Goal: Task Accomplishment & Management: Manage account settings

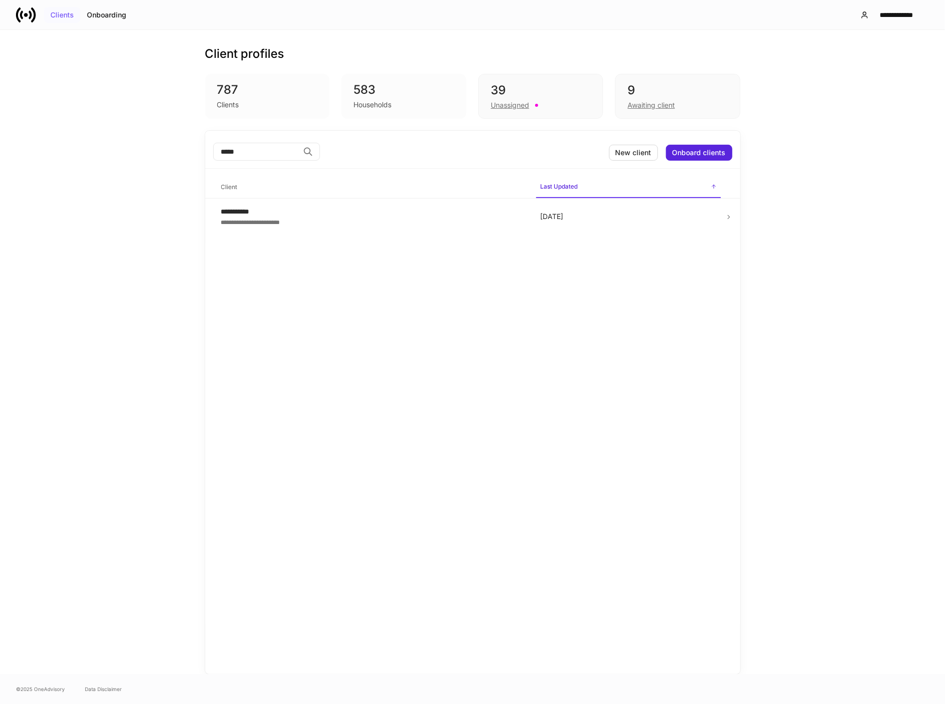
click at [51, 14] on div "Clients" at bounding box center [61, 14] width 23 height 7
click at [71, 15] on div "Clients" at bounding box center [61, 14] width 23 height 7
click at [634, 154] on div "New client" at bounding box center [633, 152] width 36 height 7
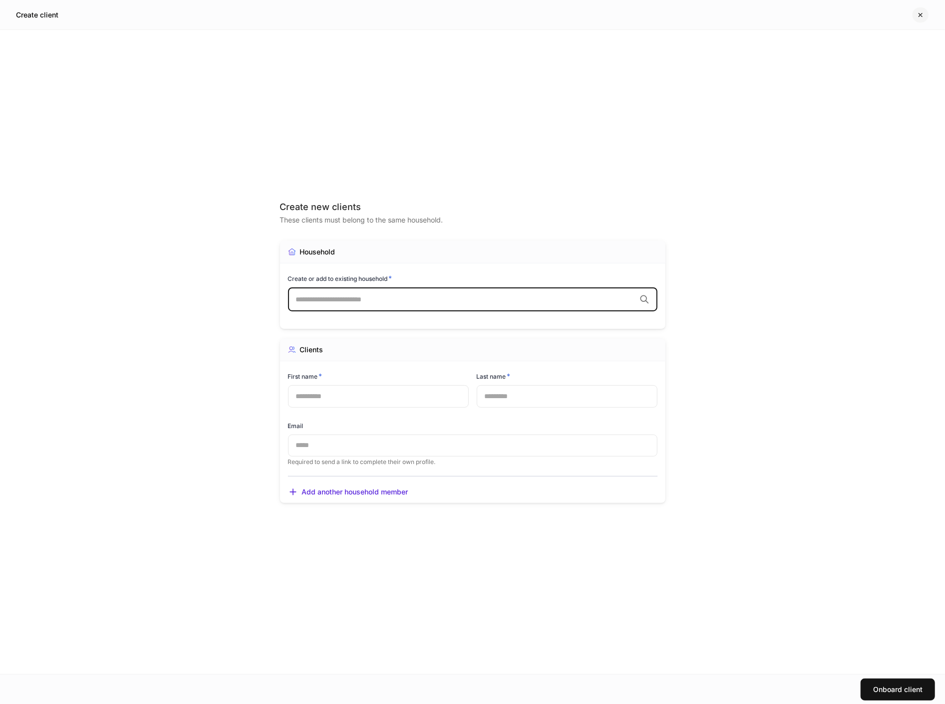
click at [921, 15] on icon "button" at bounding box center [920, 14] width 3 height 3
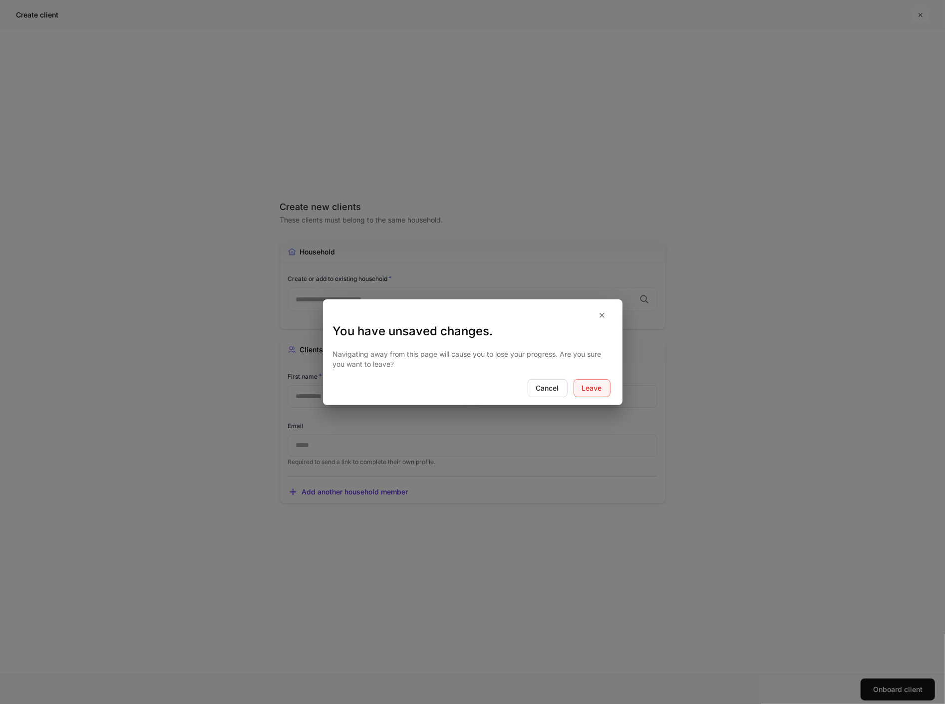
click at [598, 388] on div "Leave" at bounding box center [592, 388] width 20 height 7
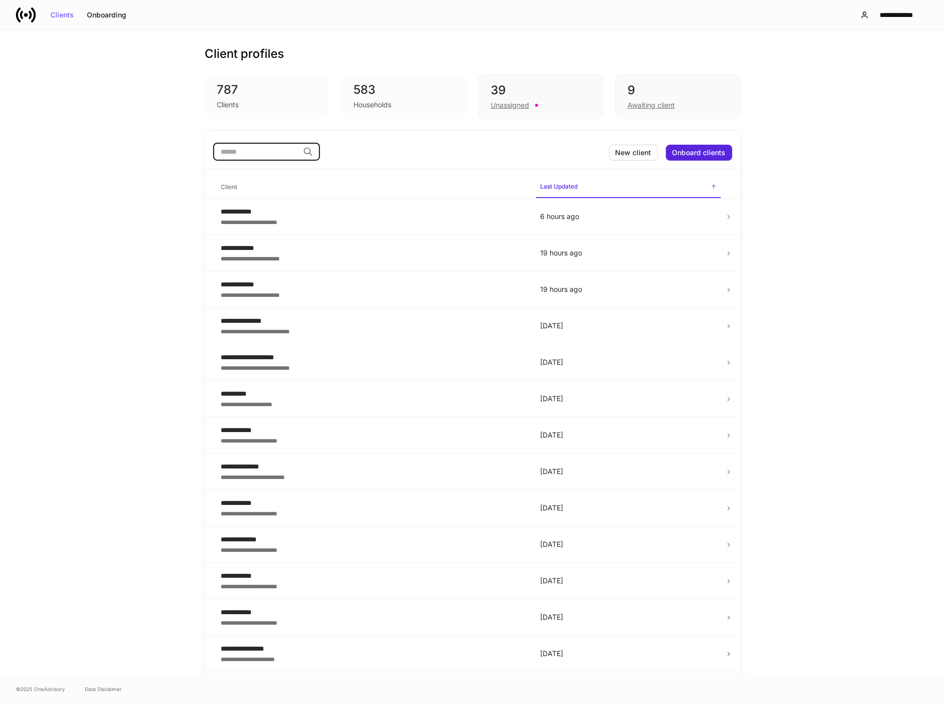
click at [242, 152] on input "search" at bounding box center [256, 152] width 86 height 18
click at [573, 106] on div "Unassigned" at bounding box center [541, 104] width 100 height 12
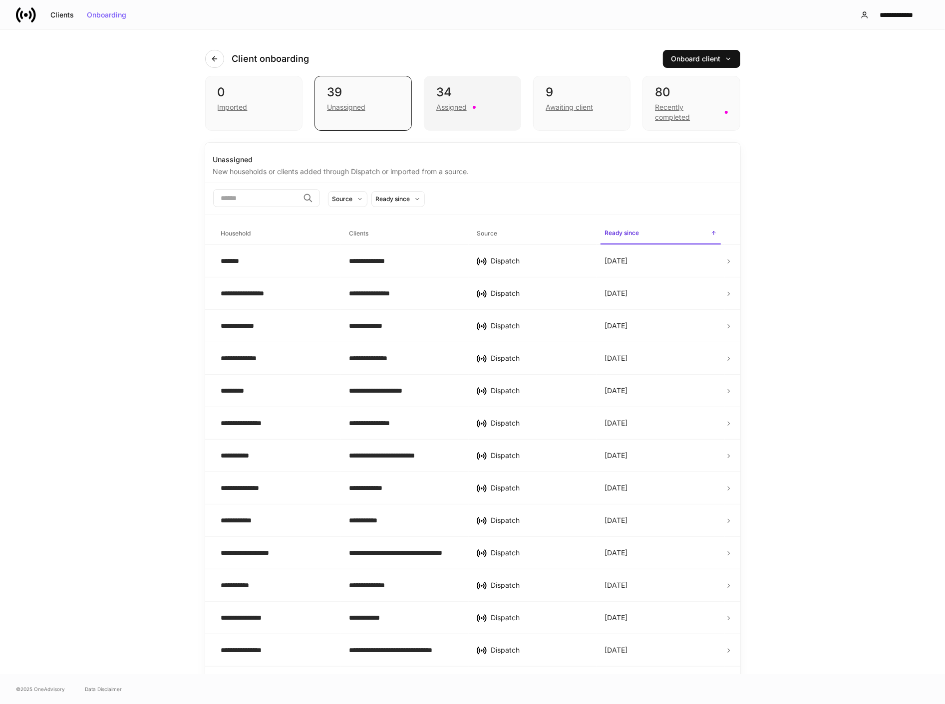
click at [455, 109] on div "Assigned" at bounding box center [451, 107] width 30 height 10
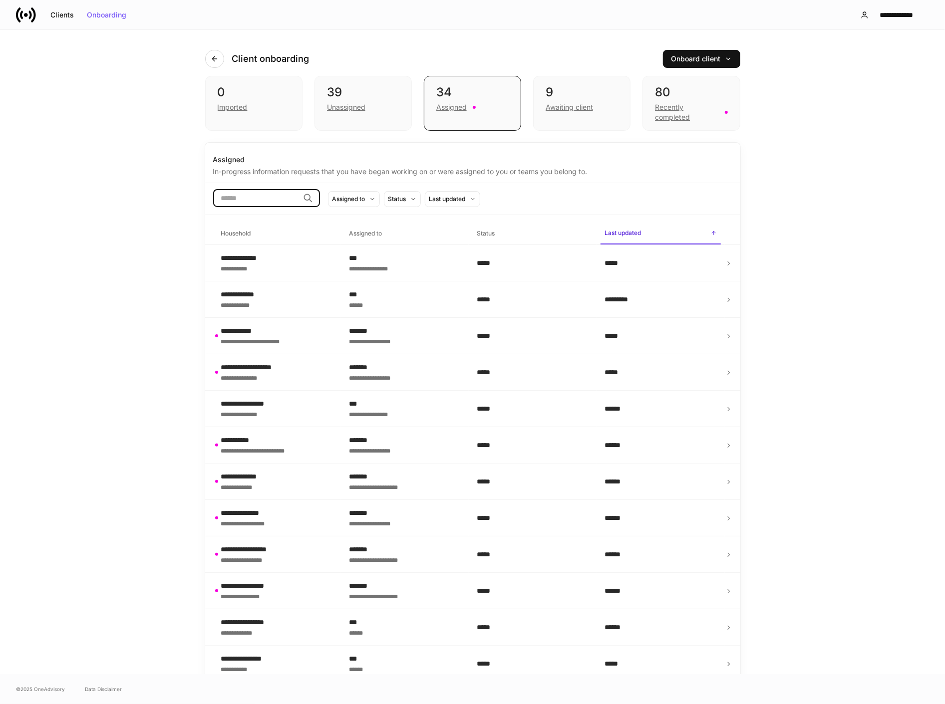
click at [233, 192] on input "search" at bounding box center [256, 198] width 86 height 18
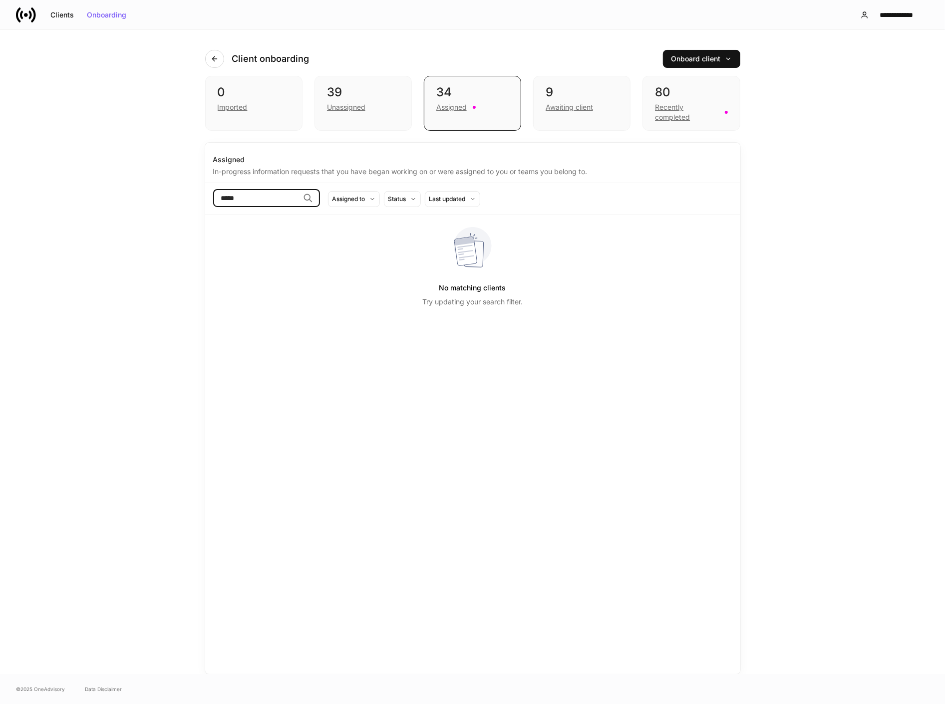
type input "*****"
click at [294, 270] on div "No matching clients Try updating your search filter." at bounding box center [472, 267] width 519 height 104
click at [672, 112] on div "Recently completed" at bounding box center [686, 112] width 63 height 20
